Goal: Task Accomplishment & Management: Use online tool/utility

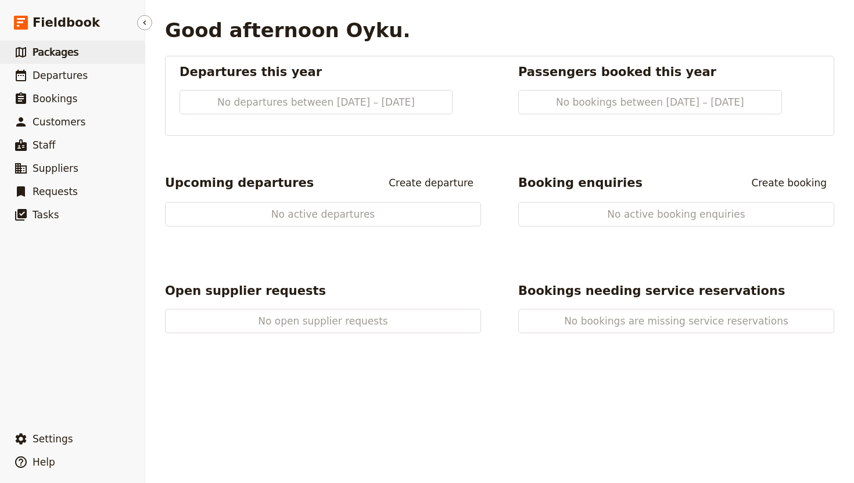
click at [69, 59] on span "Packages" at bounding box center [56, 52] width 46 height 14
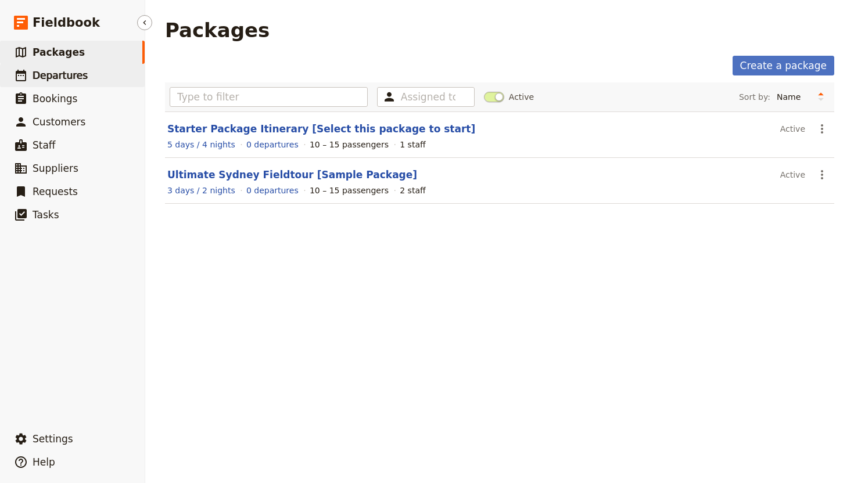
click at [73, 64] on link "​ Departures" at bounding box center [72, 75] width 145 height 23
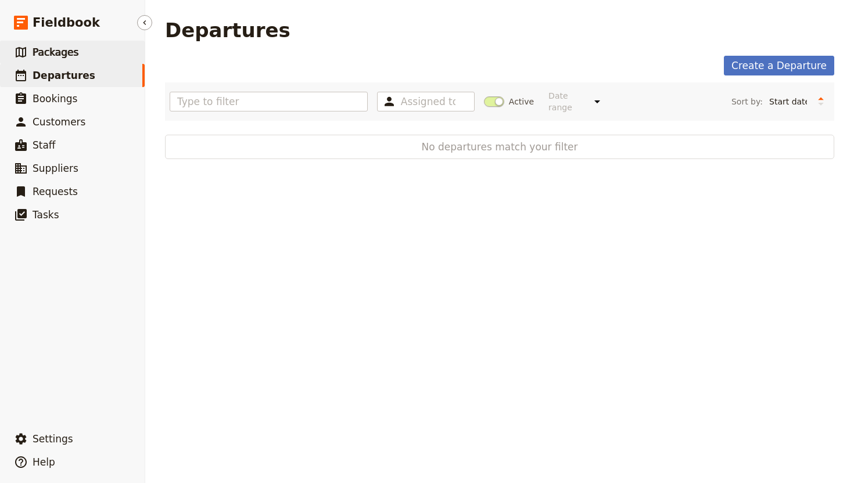
click at [85, 55] on link "​ Packages" at bounding box center [72, 52] width 145 height 23
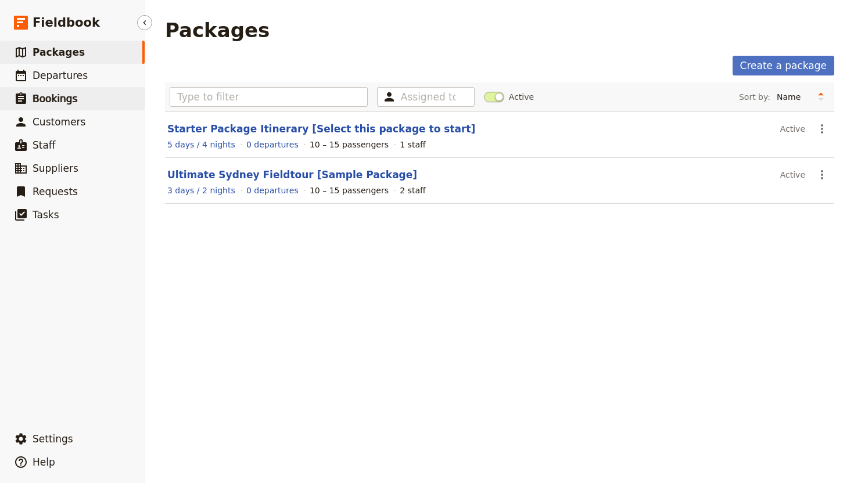
click at [85, 109] on link "​ Bookings" at bounding box center [72, 98] width 145 height 23
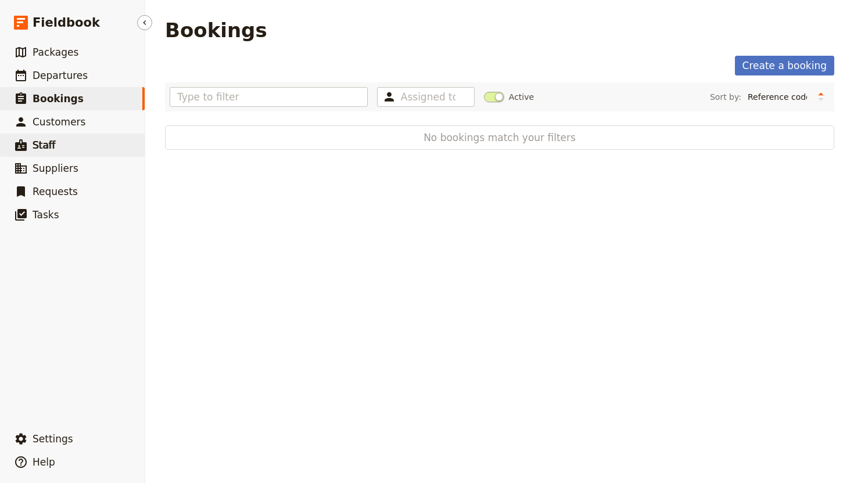
click at [97, 134] on link "​ Staff" at bounding box center [72, 145] width 145 height 23
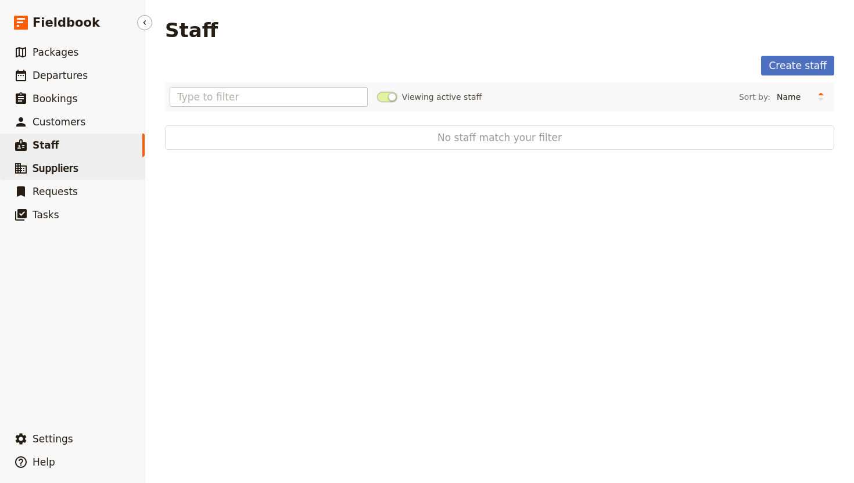
click at [88, 176] on link "​ Suppliers" at bounding box center [72, 168] width 145 height 23
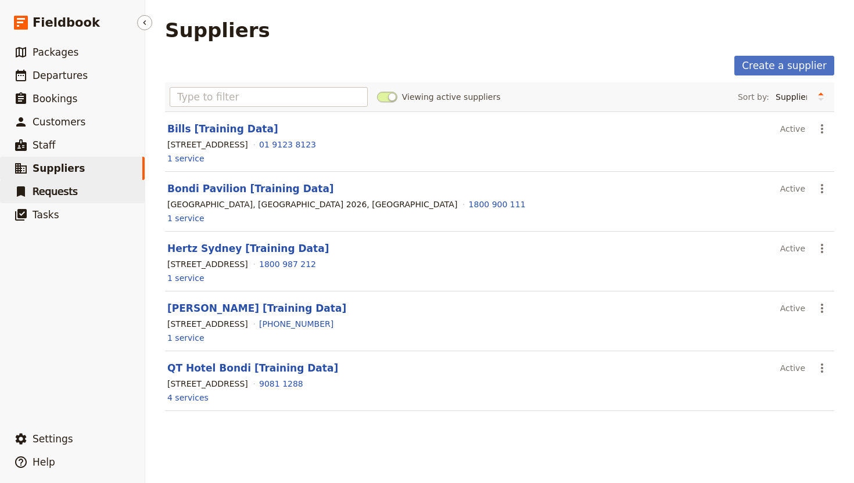
click at [87, 202] on link "​ Requests" at bounding box center [72, 191] width 145 height 23
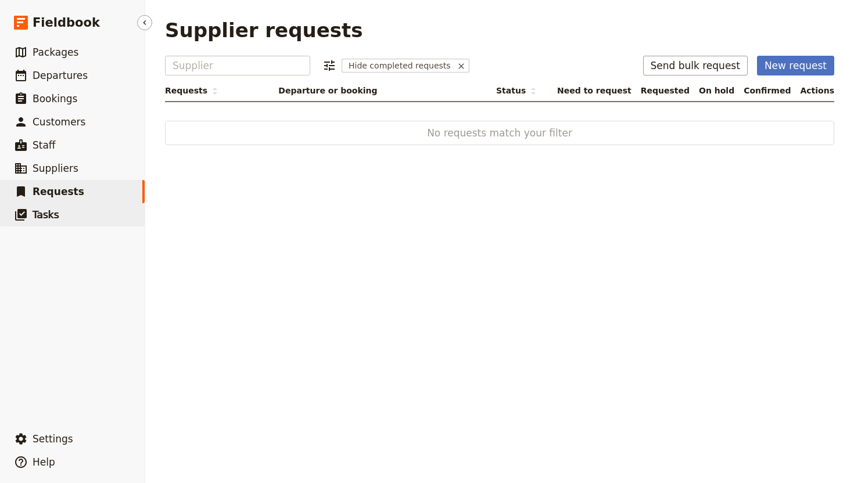
click at [89, 218] on link "​ Tasks" at bounding box center [72, 214] width 145 height 23
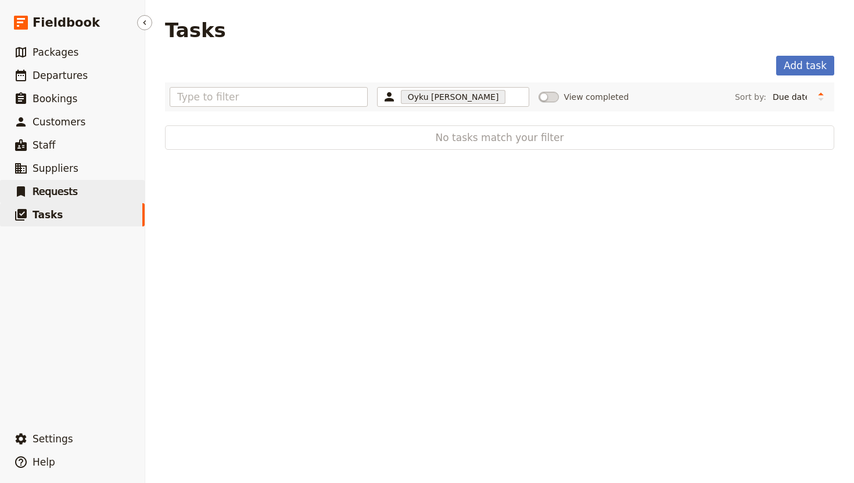
click at [98, 180] on link "​ Requests" at bounding box center [72, 191] width 145 height 23
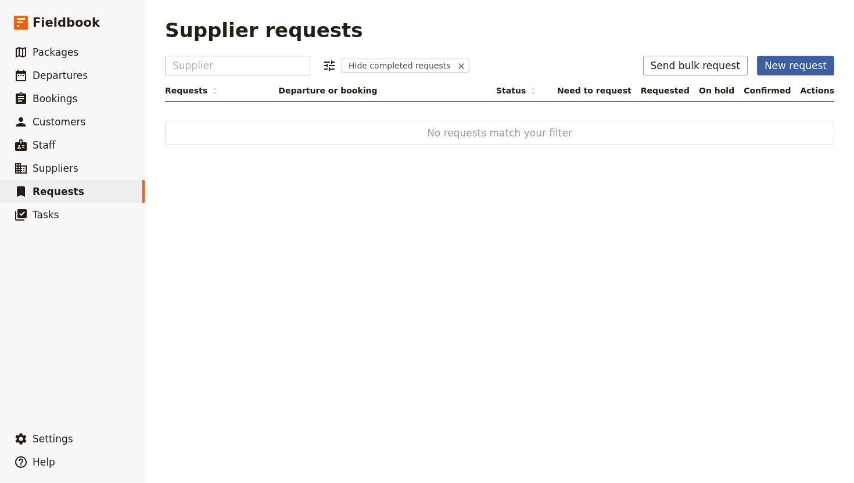
click at [790, 72] on button "New request" at bounding box center [795, 66] width 77 height 20
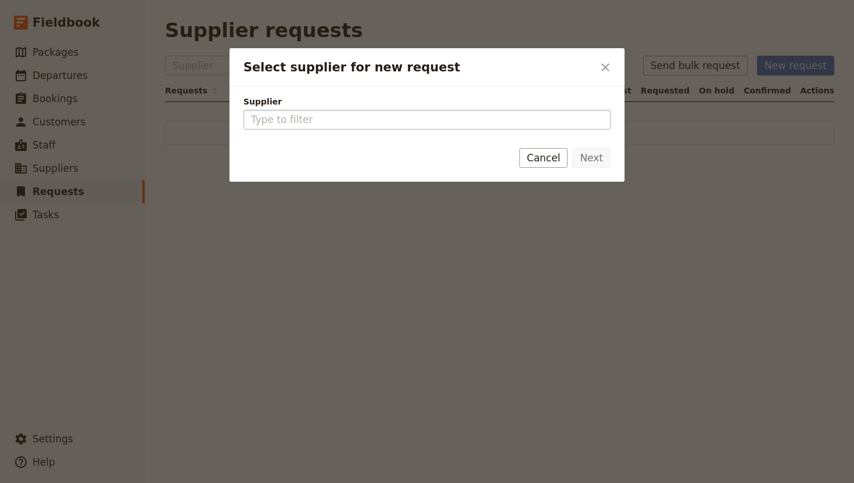
click at [525, 126] on input "Supplier" at bounding box center [427, 120] width 352 height 14
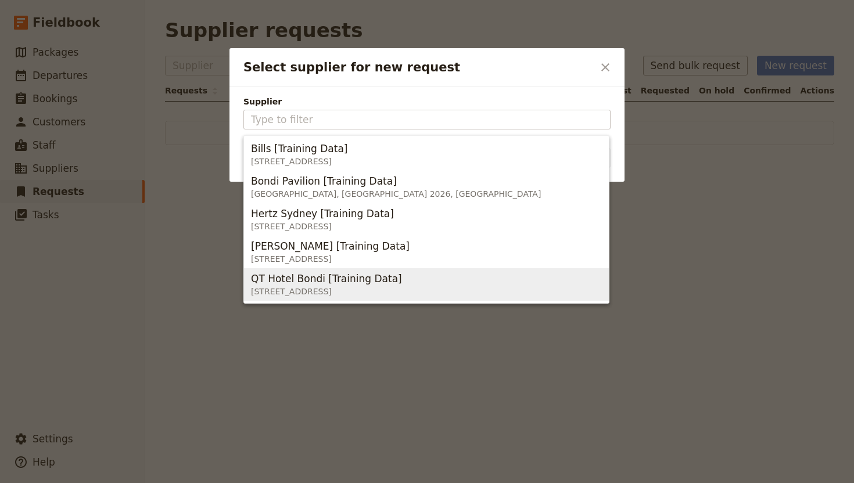
click at [402, 283] on div "QT Hotel Bondi [Training Data]" at bounding box center [326, 279] width 151 height 14
type input "QT Hotel Bondi [Training Data]"
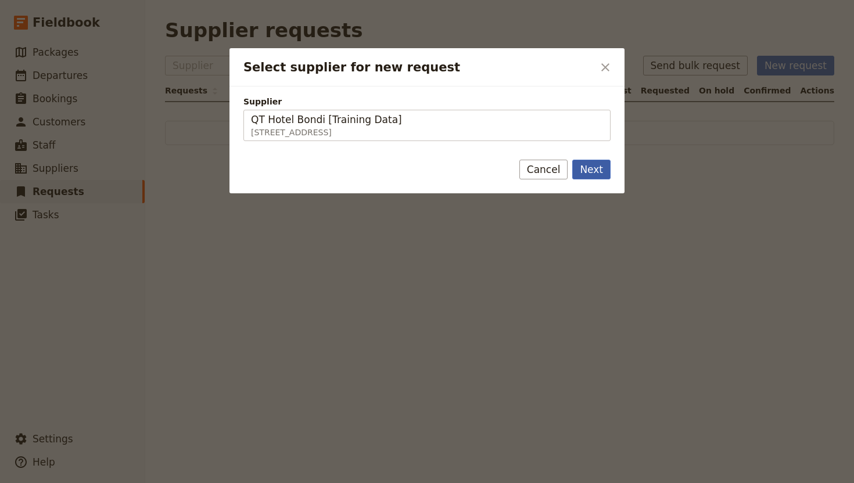
click at [590, 162] on button "Next" at bounding box center [591, 170] width 38 height 20
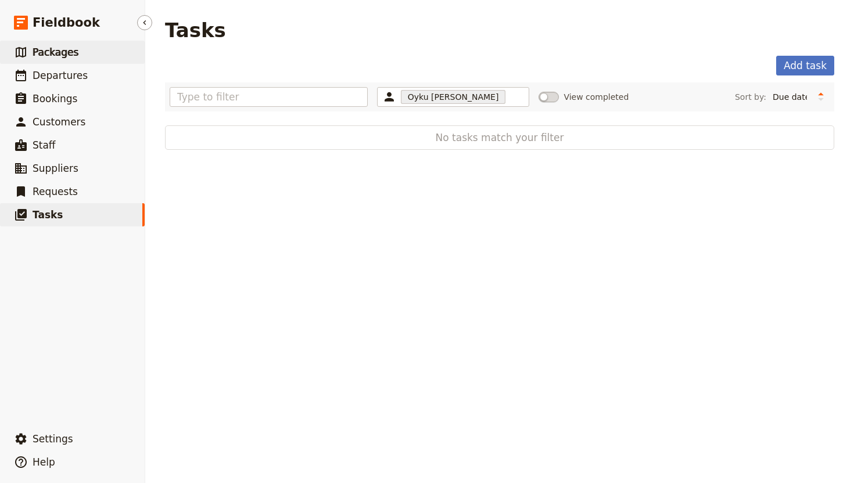
click at [58, 56] on span "Packages" at bounding box center [56, 52] width 46 height 12
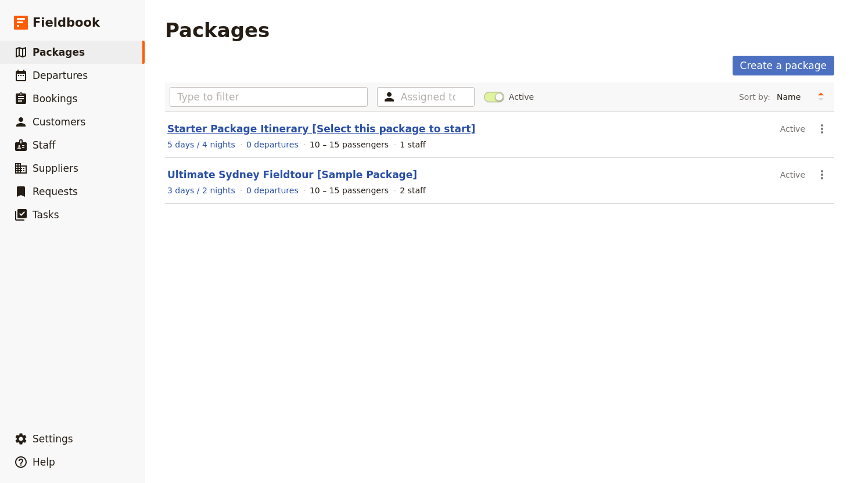
click at [234, 130] on link "Starter Package Itinerary [Select this package to start]" at bounding box center [321, 129] width 308 height 12
